Goal: Transaction & Acquisition: Purchase product/service

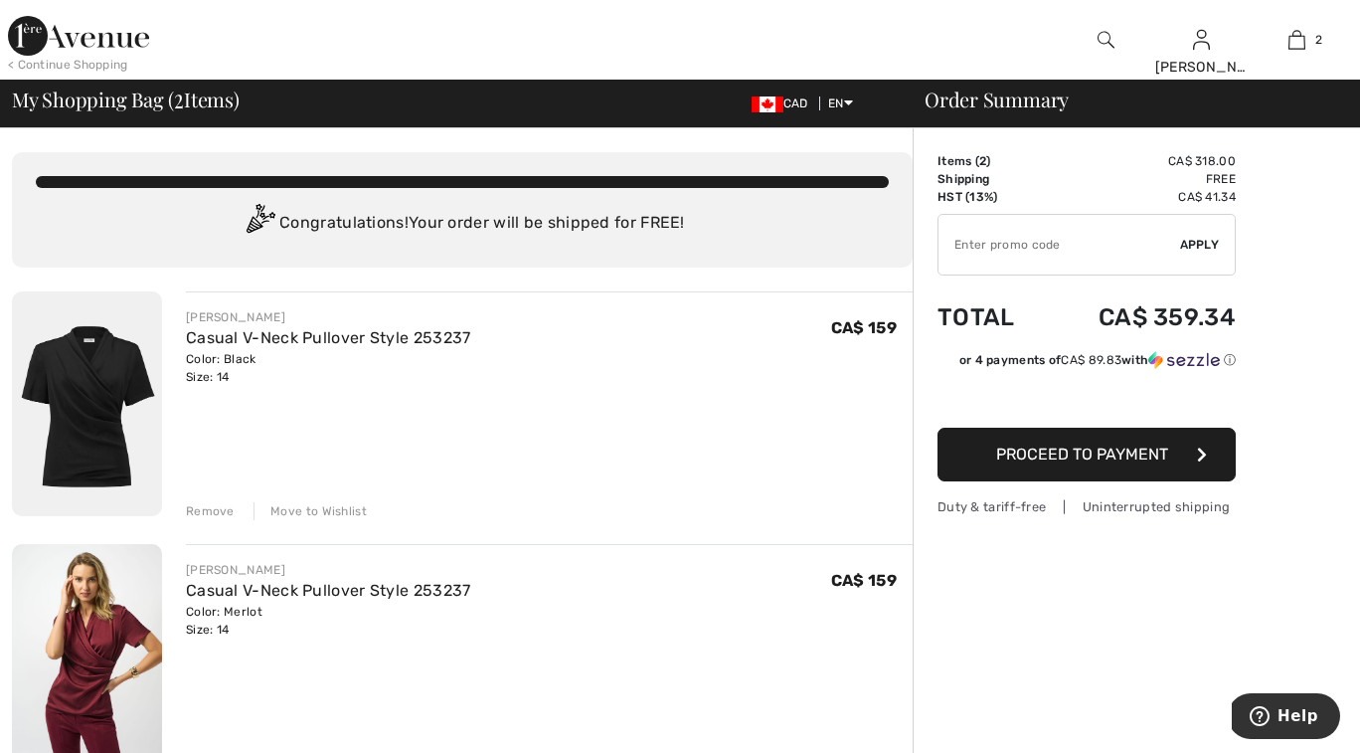
click at [1064, 459] on span "Proceed to Payment" at bounding box center [1082, 453] width 172 height 19
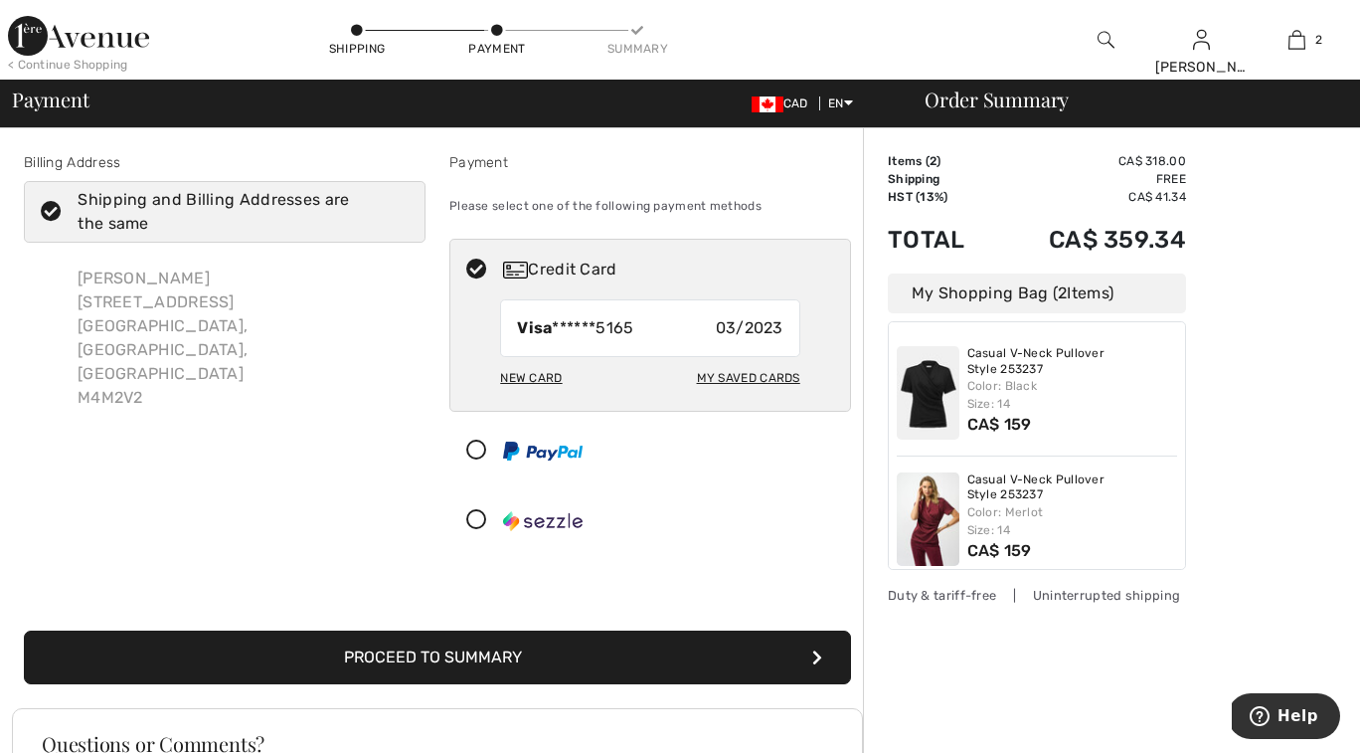
click at [453, 675] on button "Proceed to Summary" at bounding box center [437, 657] width 827 height 54
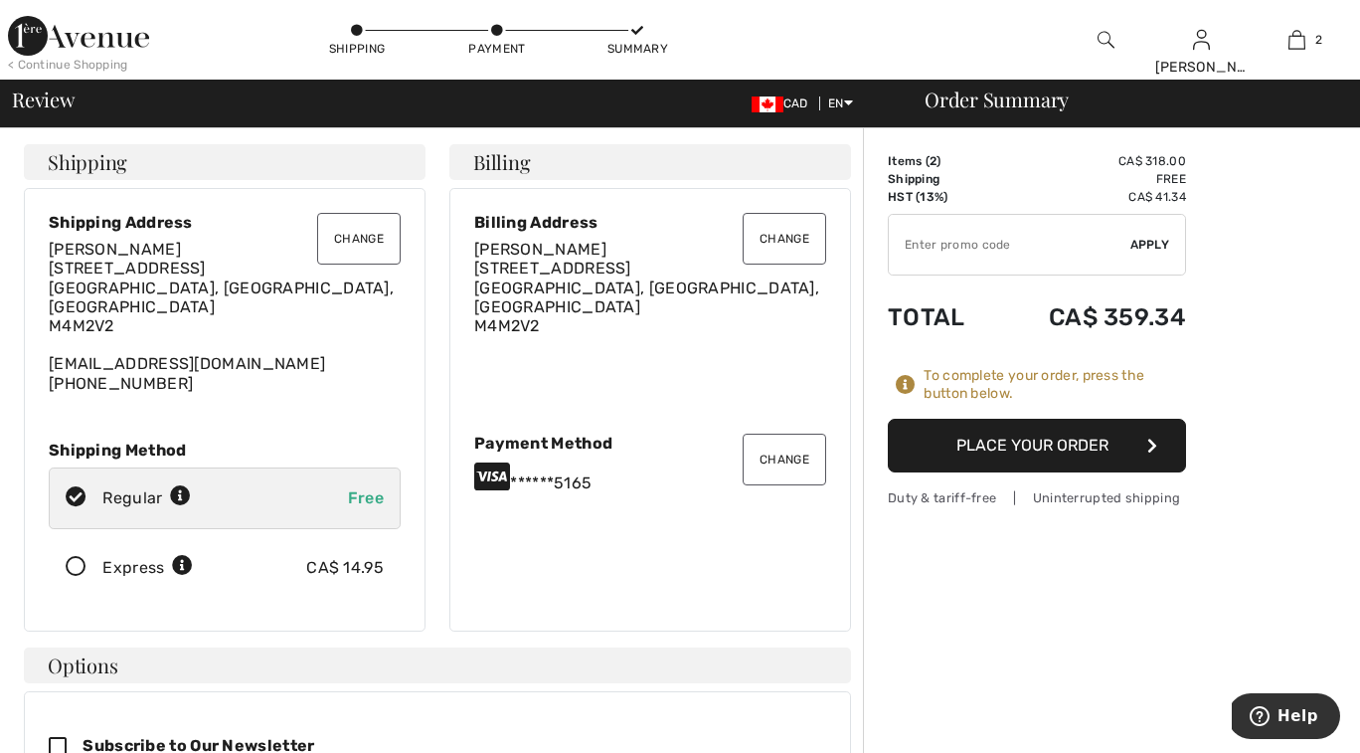
click at [1028, 414] on div "Items ( 2 ) CA$ 318.00 Promo code CA$ 0.00 Shipping Free HST (13%) CA$ 41.34 Ta…" at bounding box center [1037, 312] width 298 height 320
click at [1031, 435] on button "Place Your Order" at bounding box center [1037, 446] width 298 height 54
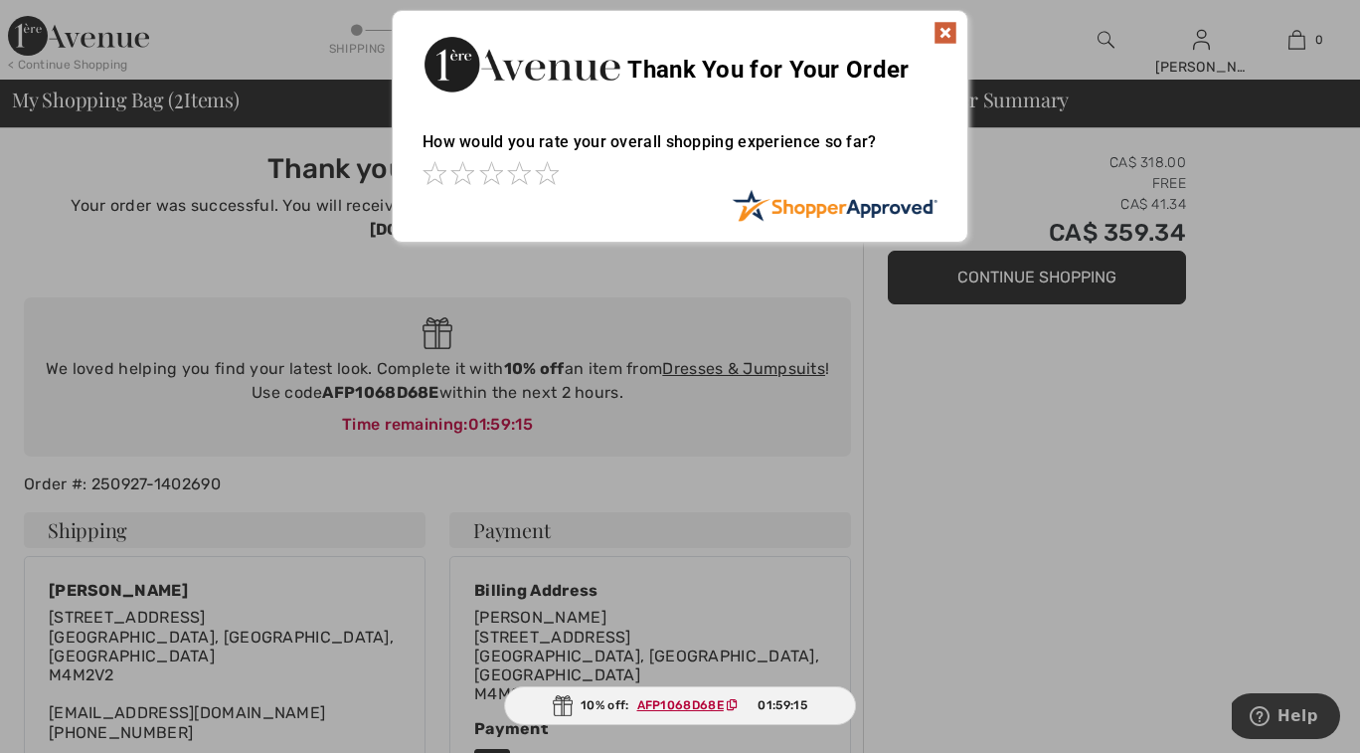
click at [950, 28] on img at bounding box center [946, 33] width 24 height 24
